Goal: Use online tool/utility: Use online tool/utility

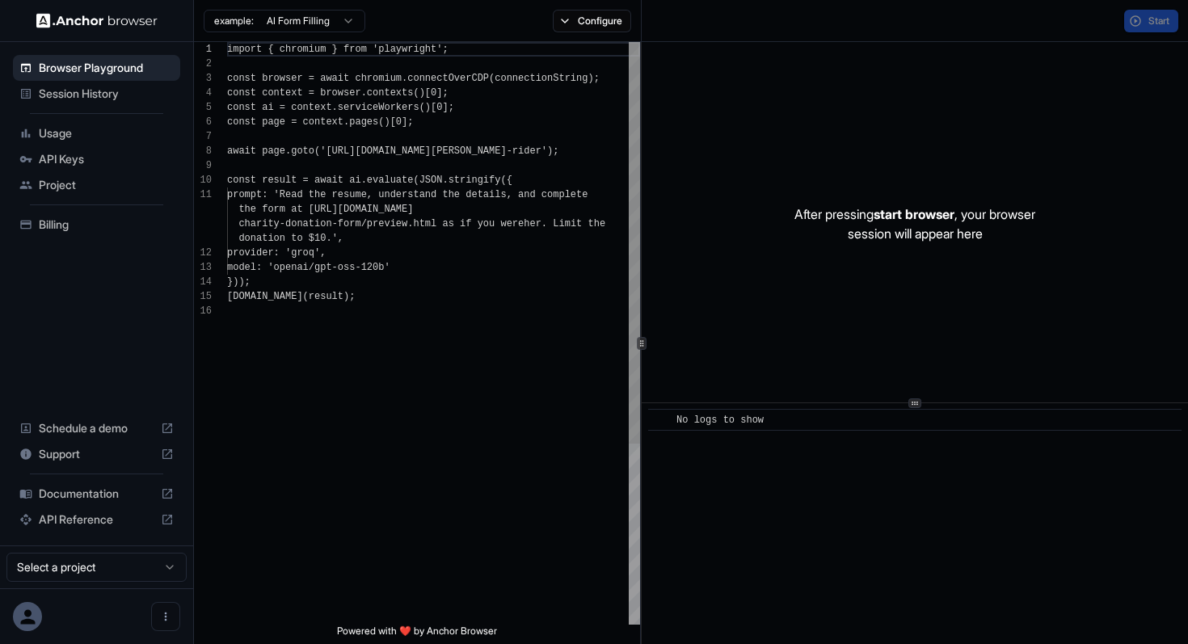
scroll to position [146, 0]
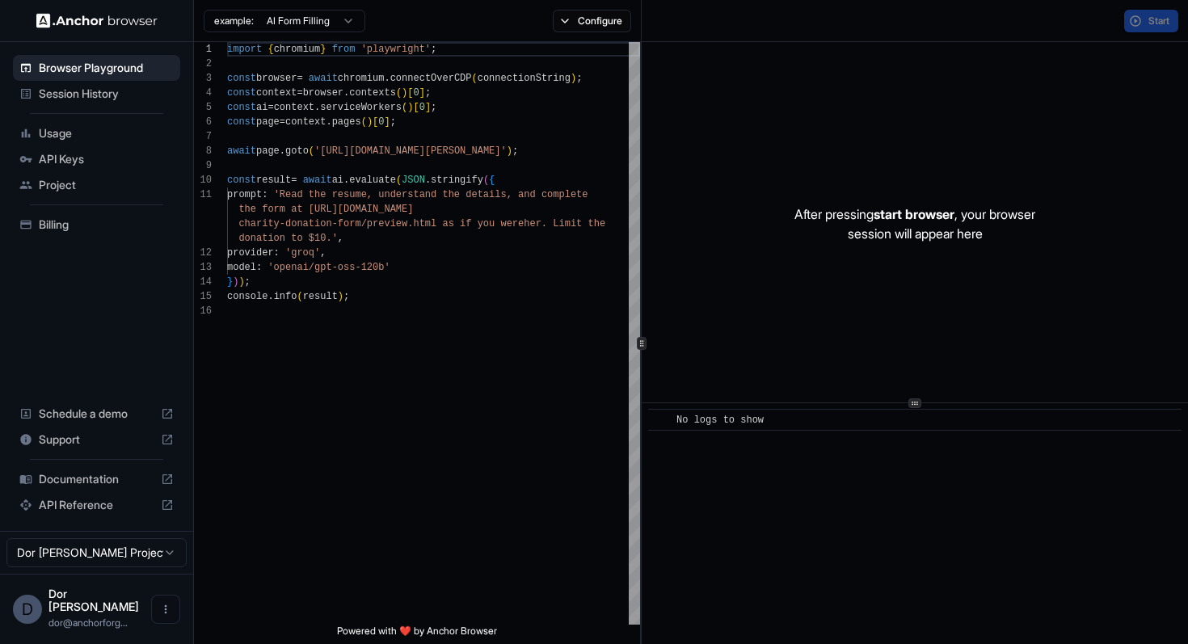
click at [787, 69] on div "After pressing start browser , your browser session will appear here" at bounding box center [915, 224] width 546 height 364
